Goal: Task Accomplishment & Management: Manage account settings

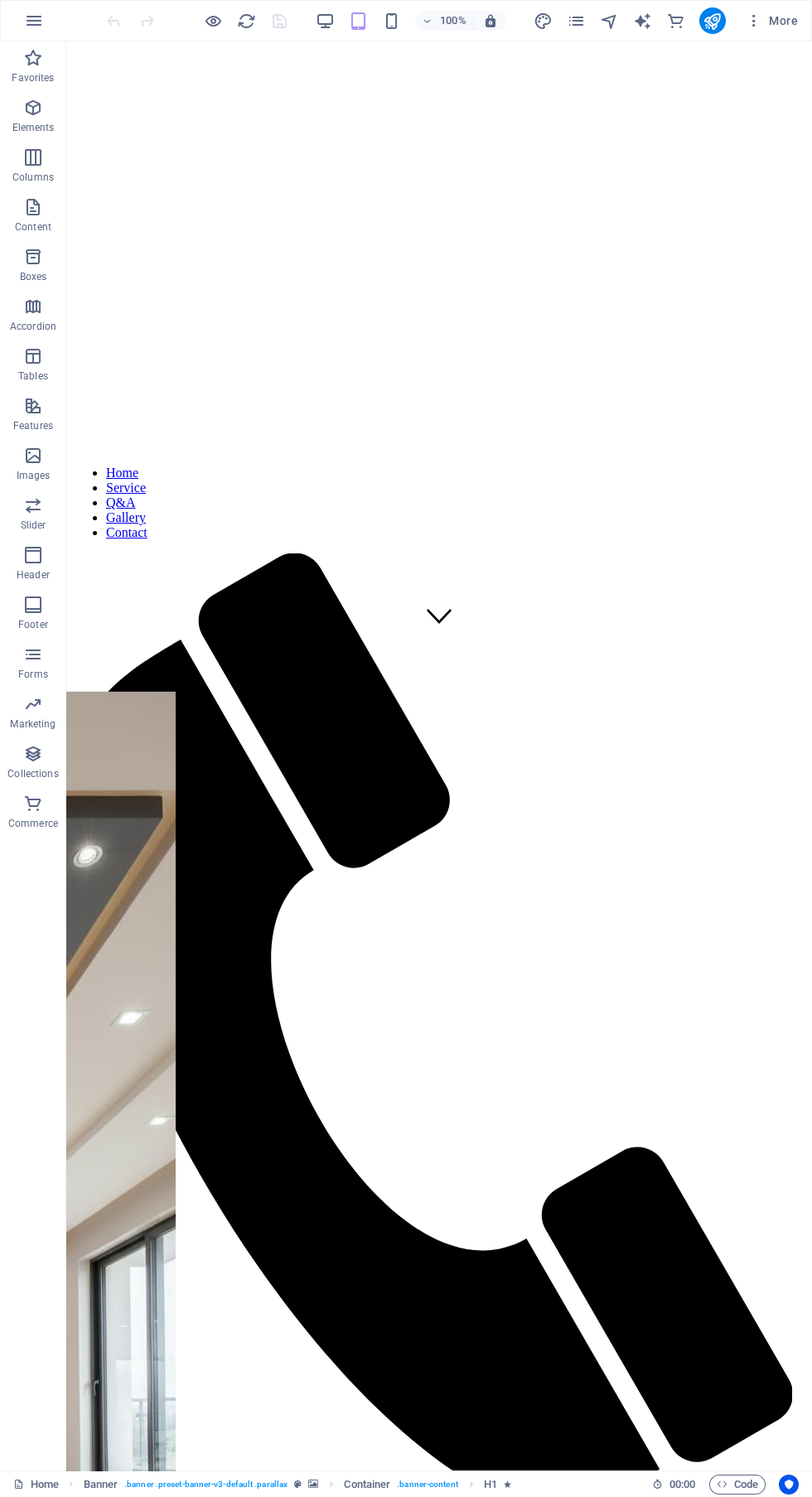
scroll to position [835, 0]
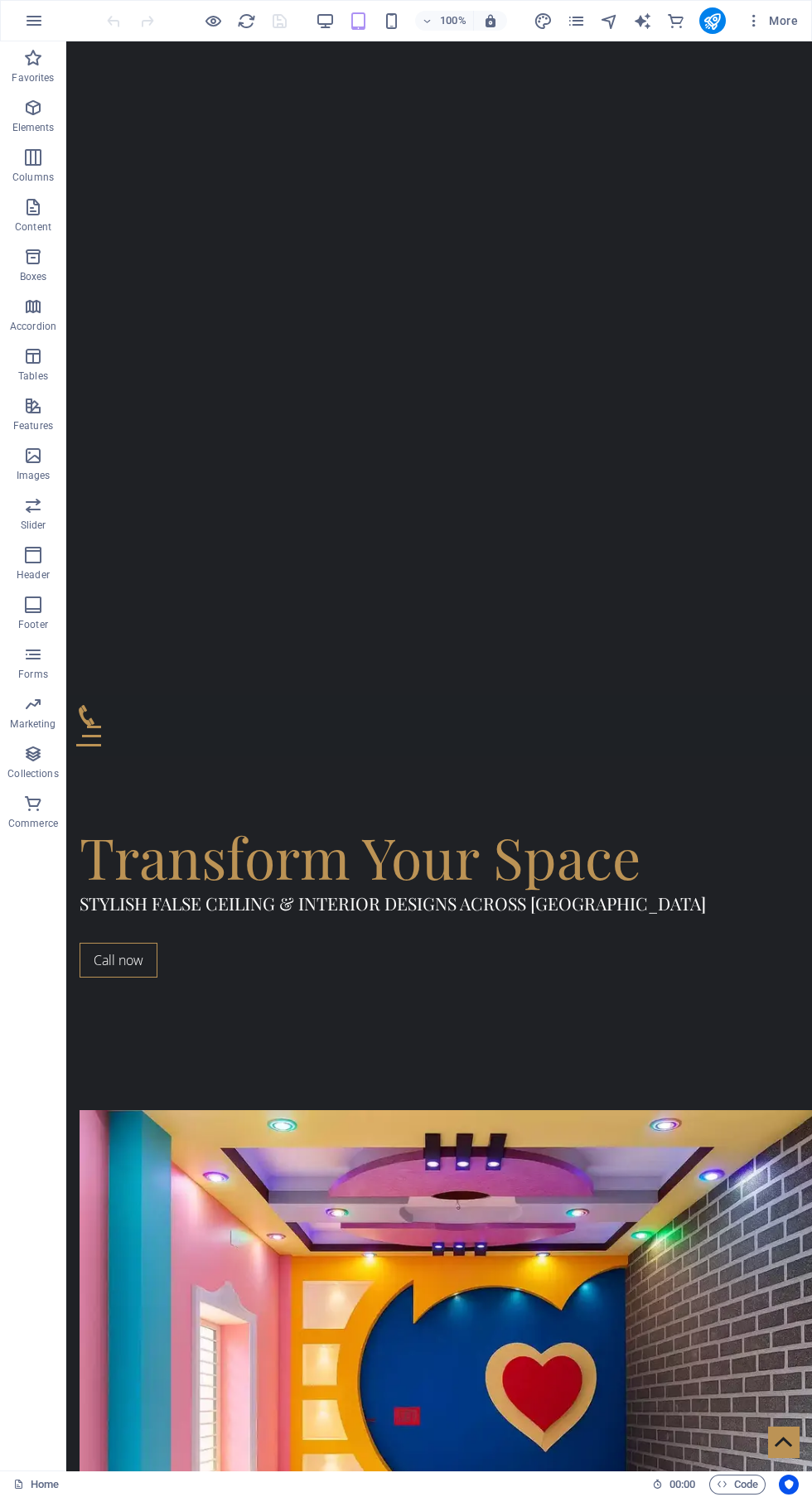
scroll to position [0, 0]
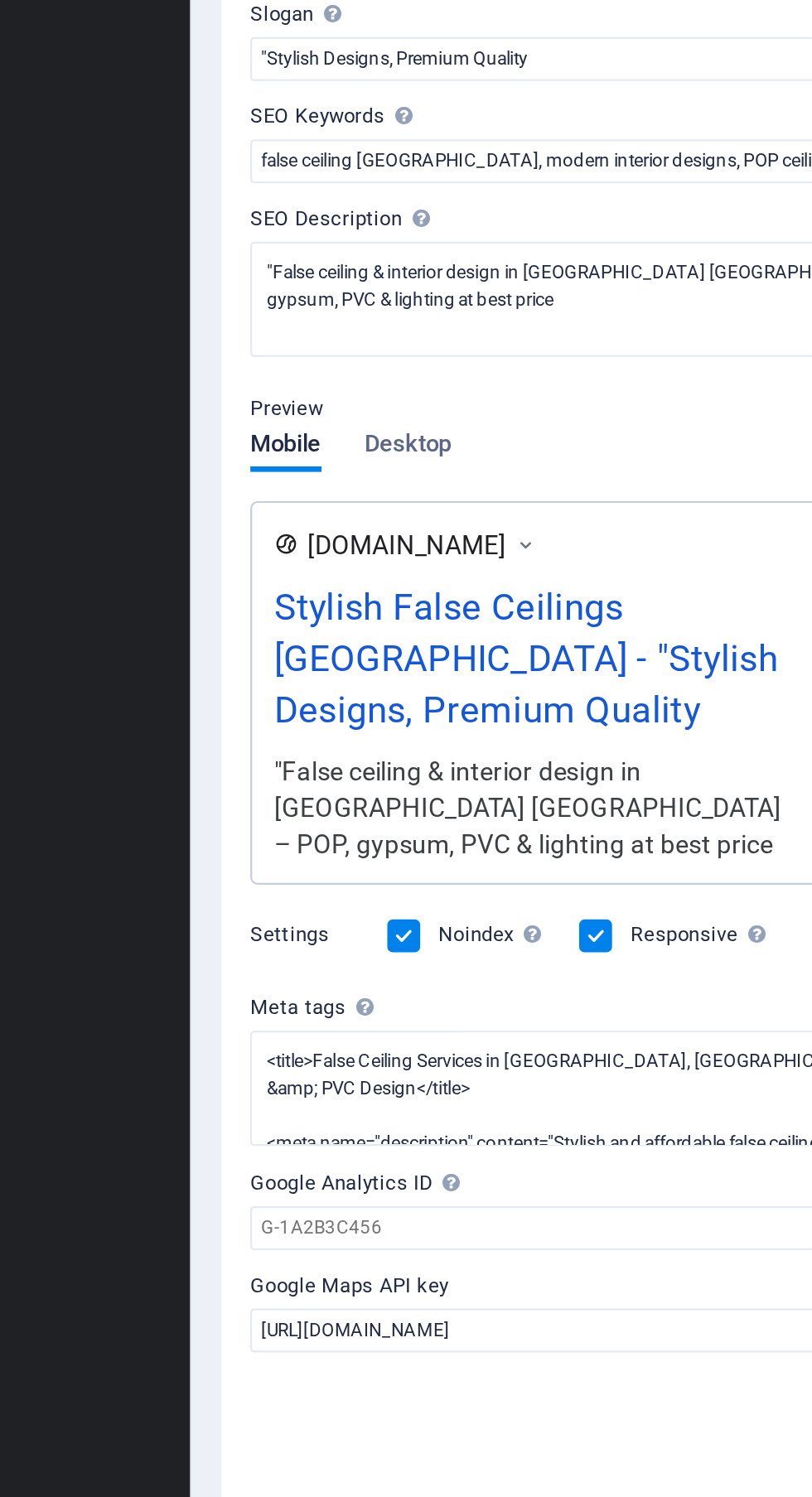
scroll to position [77, 0]
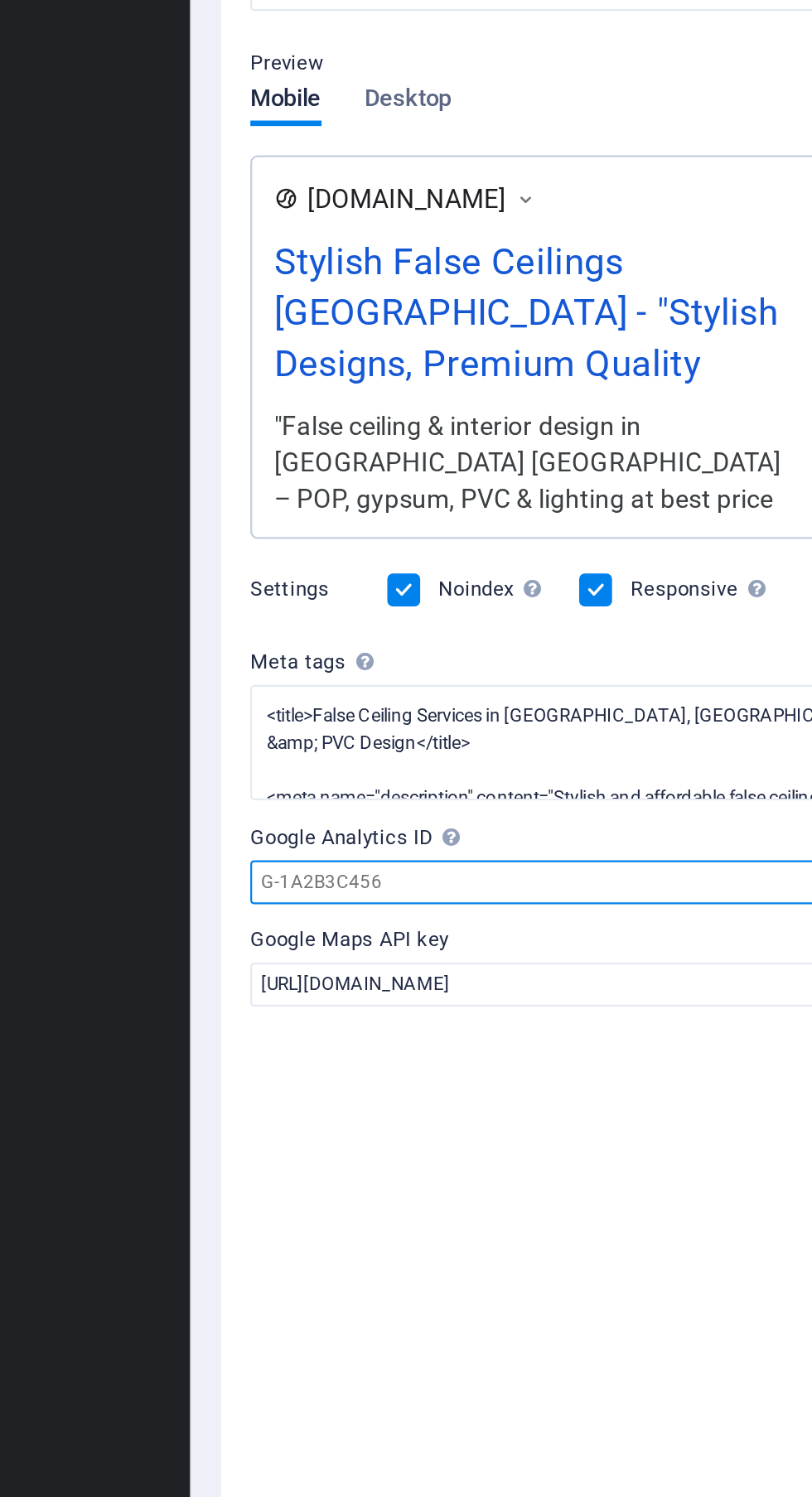
click at [561, 773] on input "Google Analytics ID Please only add the Google Analytics ID. We automatically i…" at bounding box center [609, 765] width 352 height 20
